Goal: Task Accomplishment & Management: Manage account settings

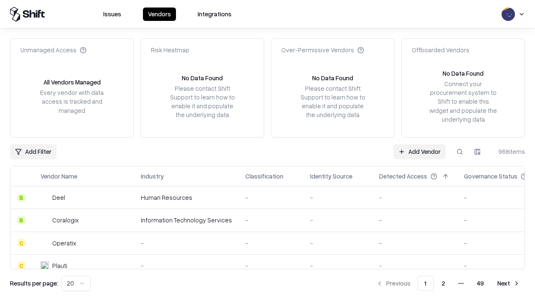
click at [419, 151] on link "Add Vendor" at bounding box center [419, 151] width 52 height 15
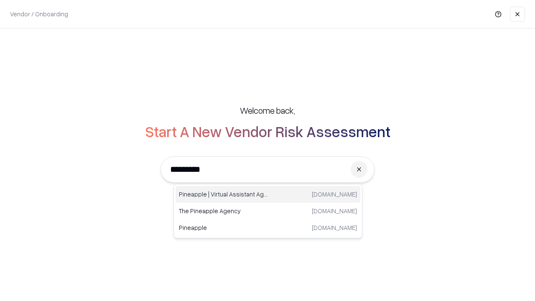
click at [268, 194] on div "Pineapple | Virtual Assistant Agency trypineapple.com" at bounding box center [267, 194] width 185 height 17
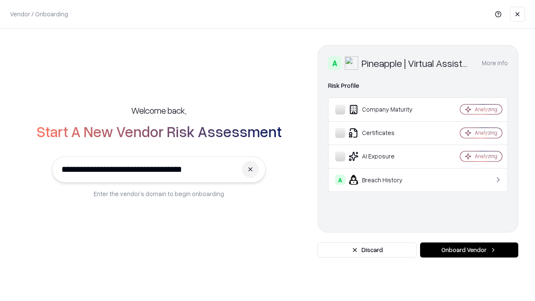
type input "**********"
click at [469, 250] on button "Onboard Vendor" at bounding box center [469, 249] width 98 height 15
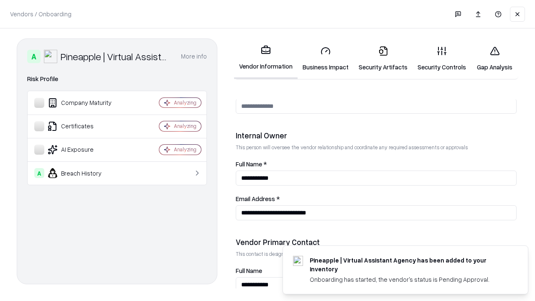
scroll to position [433, 0]
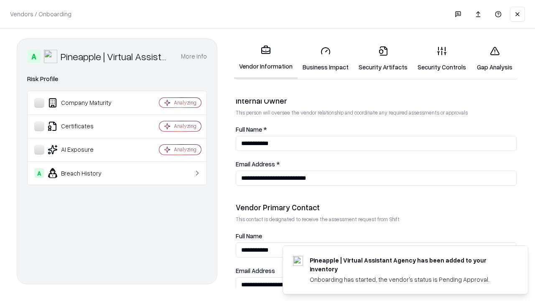
click at [325, 58] on link "Business Impact" at bounding box center [325, 58] width 56 height 39
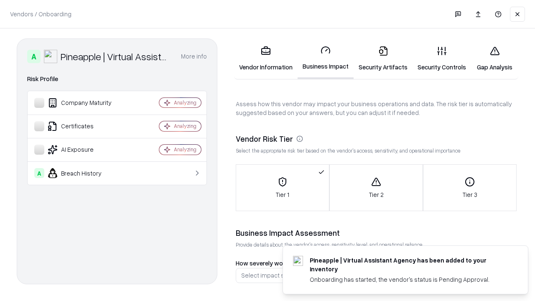
click at [383, 58] on link "Security Artifacts" at bounding box center [382, 58] width 59 height 39
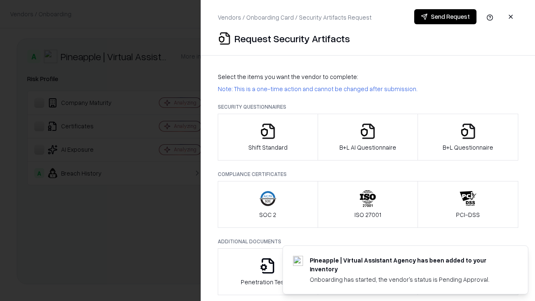
click at [267, 137] on icon "button" at bounding box center [267, 131] width 17 height 17
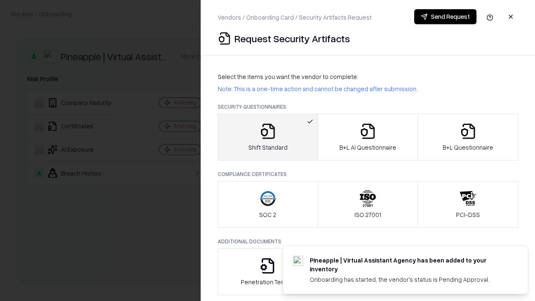
click at [445, 17] on button "Send Request" at bounding box center [445, 16] width 62 height 15
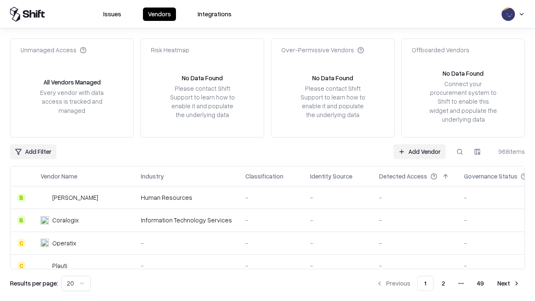
click at [459, 151] on button at bounding box center [459, 151] width 15 height 15
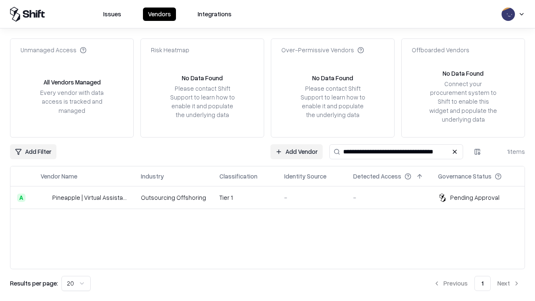
type input "**********"
click at [272, 197] on td "Tier 1" at bounding box center [245, 197] width 65 height 23
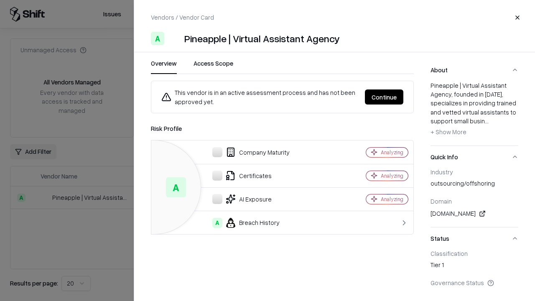
click at [384, 97] on button "Continue" at bounding box center [384, 96] width 38 height 15
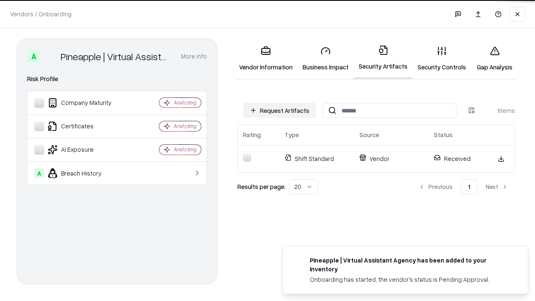
click at [442, 58] on link "Security Controls" at bounding box center [441, 58] width 58 height 39
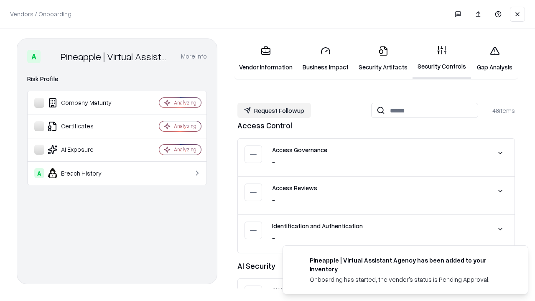
click at [274, 110] on button "Request Followup" at bounding box center [274, 110] width 74 height 15
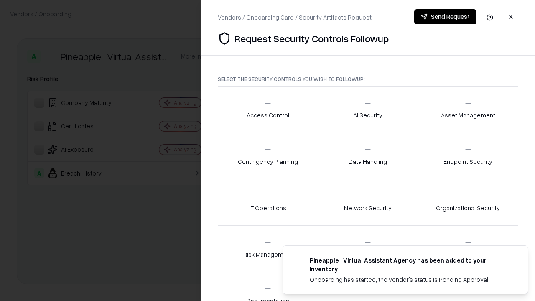
click at [267, 109] on div "Access Control" at bounding box center [267, 109] width 43 height 20
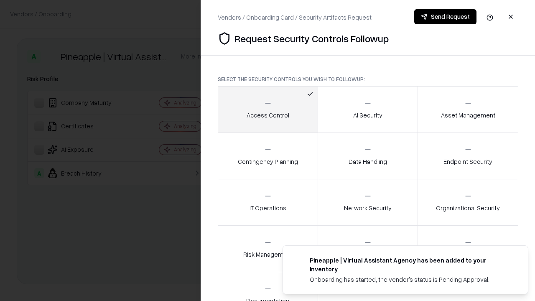
click at [445, 17] on button "Send Request" at bounding box center [445, 16] width 62 height 15
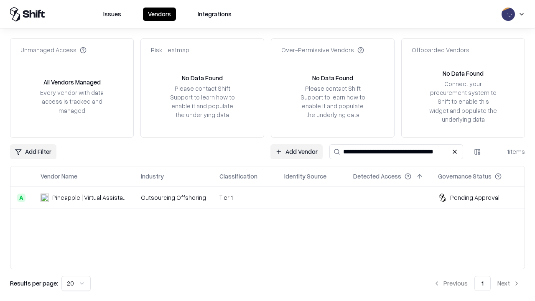
type input "**********"
click at [272, 197] on td "Tier 1" at bounding box center [245, 197] width 65 height 23
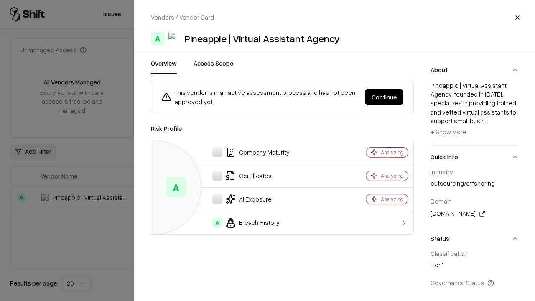
click at [384, 97] on button "Continue" at bounding box center [384, 96] width 38 height 15
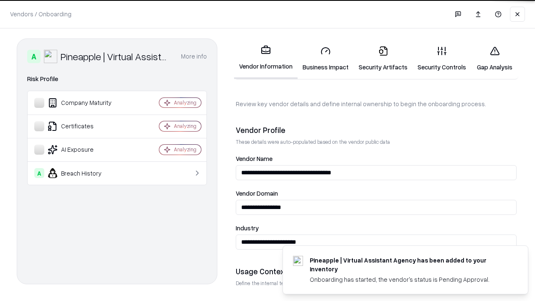
click at [494, 58] on link "Gap Analysis" at bounding box center [494, 58] width 47 height 39
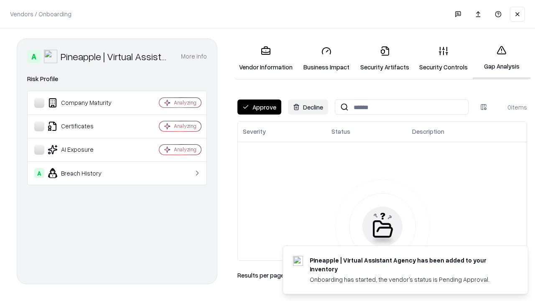
click at [259, 107] on button "Approve" at bounding box center [259, 106] width 44 height 15
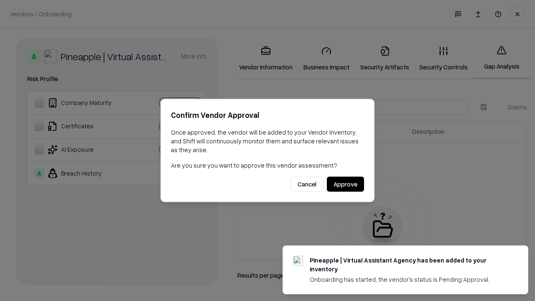
click at [345, 184] on button "Approve" at bounding box center [345, 184] width 37 height 15
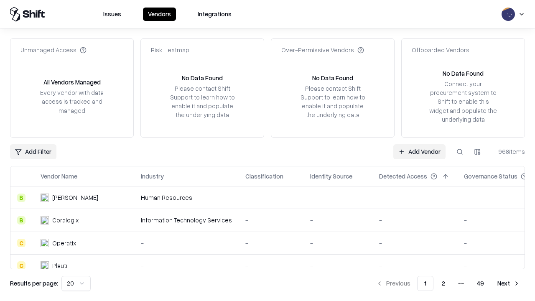
type input "**********"
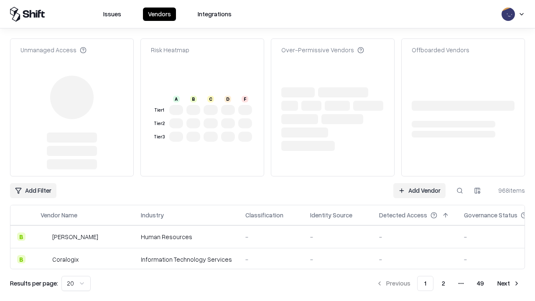
click at [419, 183] on link "Add Vendor" at bounding box center [419, 190] width 52 height 15
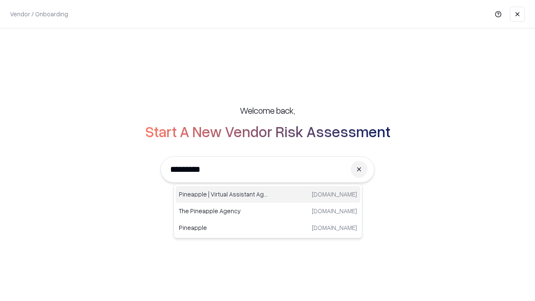
click at [268, 194] on div "Pineapple | Virtual Assistant Agency [DOMAIN_NAME]" at bounding box center [267, 194] width 185 height 17
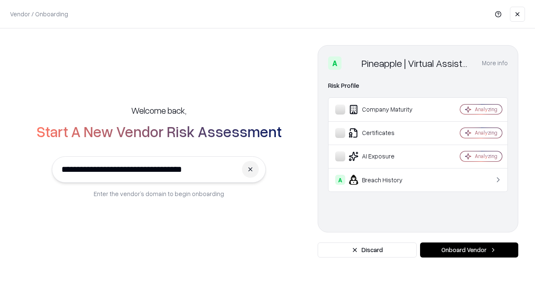
type input "**********"
click at [469, 250] on button "Onboard Vendor" at bounding box center [469, 249] width 98 height 15
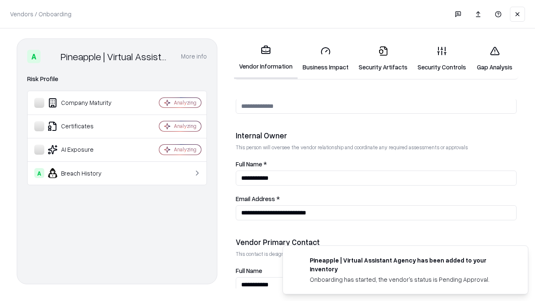
scroll to position [433, 0]
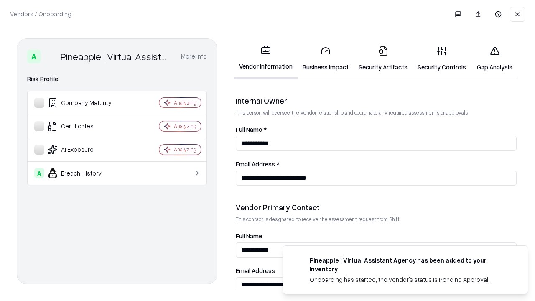
click at [494, 58] on link "Gap Analysis" at bounding box center [494, 58] width 47 height 39
